Goal: Find specific page/section: Find specific page/section

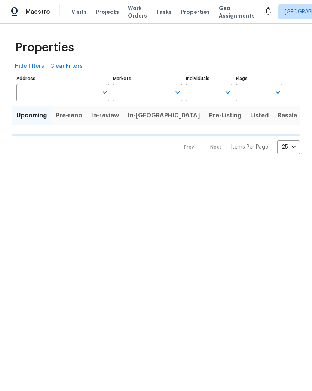
type input "100"
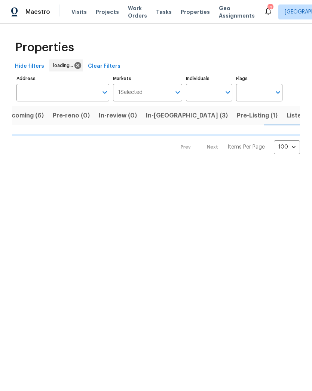
scroll to position [0, 14]
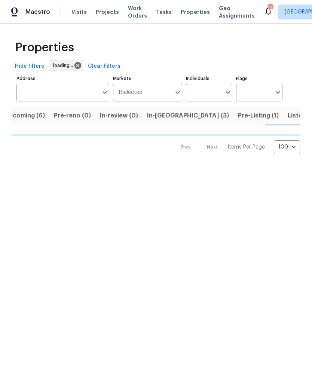
scroll to position [0, 14]
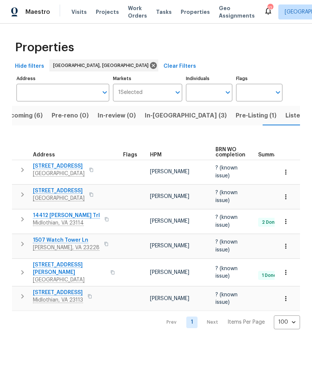
click at [165, 112] on span "In-[GEOGRAPHIC_DATA] (3)" at bounding box center [186, 115] width 82 height 10
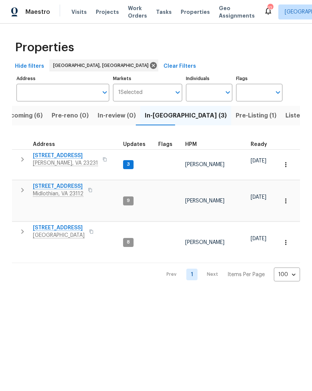
click at [52, 156] on span "[STREET_ADDRESS]" at bounding box center [65, 155] width 65 height 7
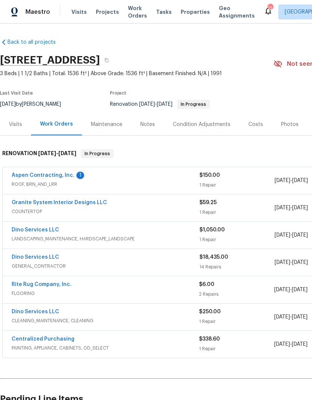
click at [34, 177] on link "Aspen Contracting, Inc." at bounding box center [43, 175] width 63 height 5
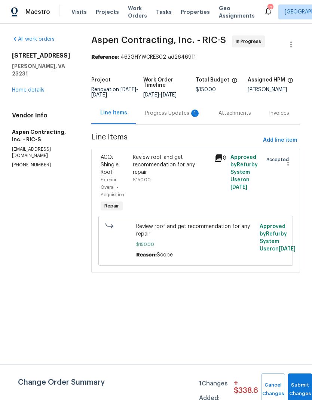
click at [158, 116] on div "Progress Updates 1" at bounding box center [172, 113] width 55 height 7
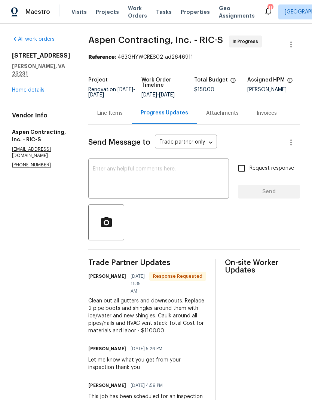
click at [21, 92] on link "Home details" at bounding box center [28, 90] width 33 height 5
